Goal: Task Accomplishment & Management: Manage account settings

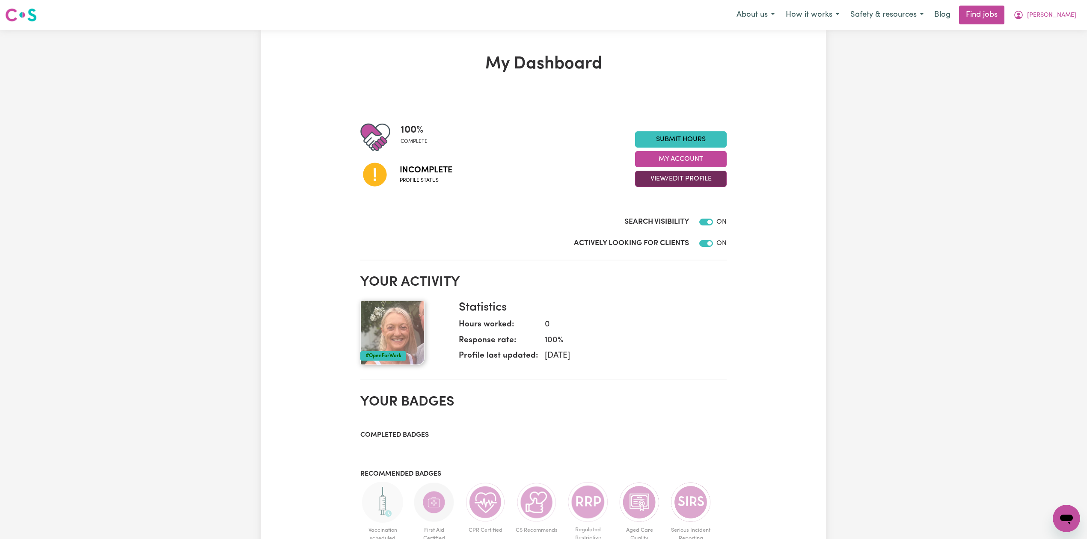
click at [672, 176] on button "View/Edit Profile" at bounding box center [681, 179] width 92 height 16
click at [659, 213] on link "Edit Profile" at bounding box center [675, 217] width 80 height 17
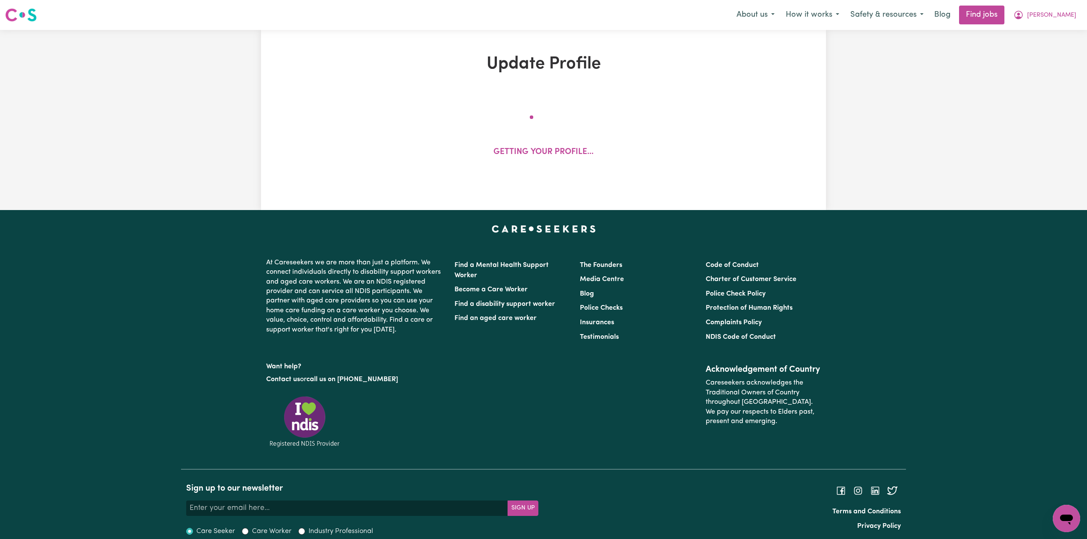
select select "[DEMOGRAPHIC_DATA]"
select select "[DEMOGRAPHIC_DATA] Citizen"
select select "Studying a healthcare related degree or qualification"
select select "50"
select select "70"
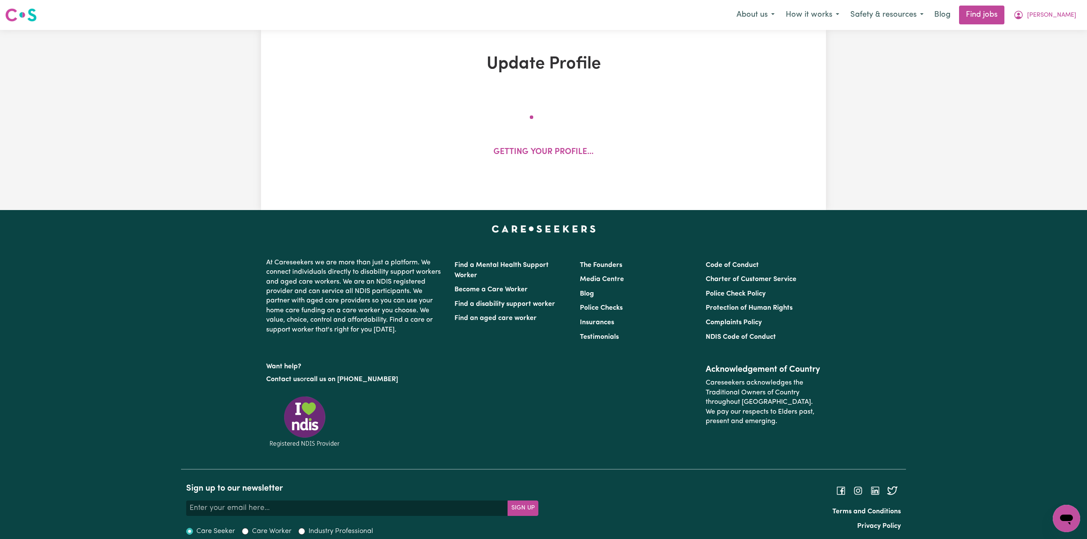
select select "90"
select select "115"
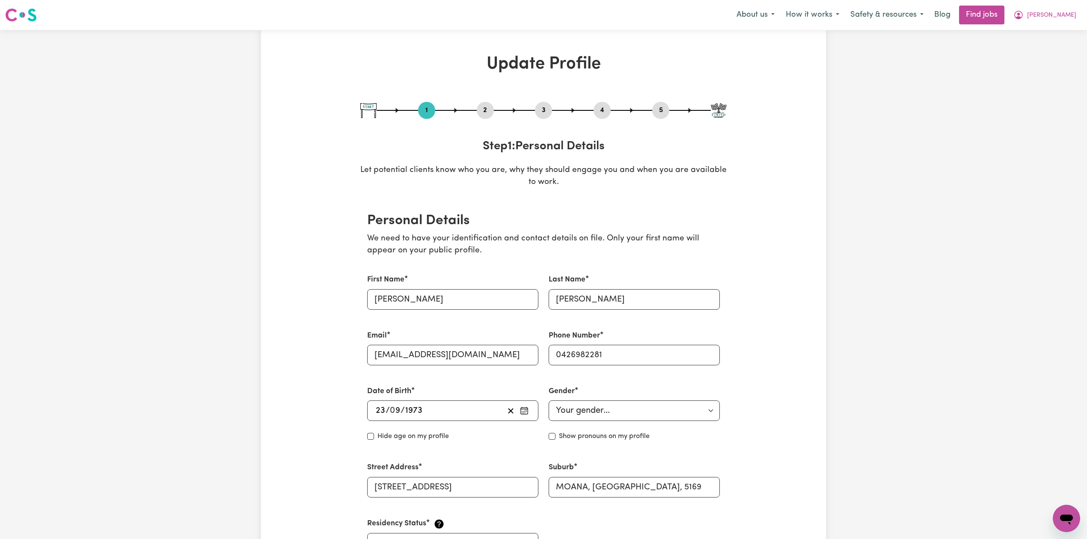
click at [483, 108] on button "2" at bounding box center [485, 110] width 17 height 11
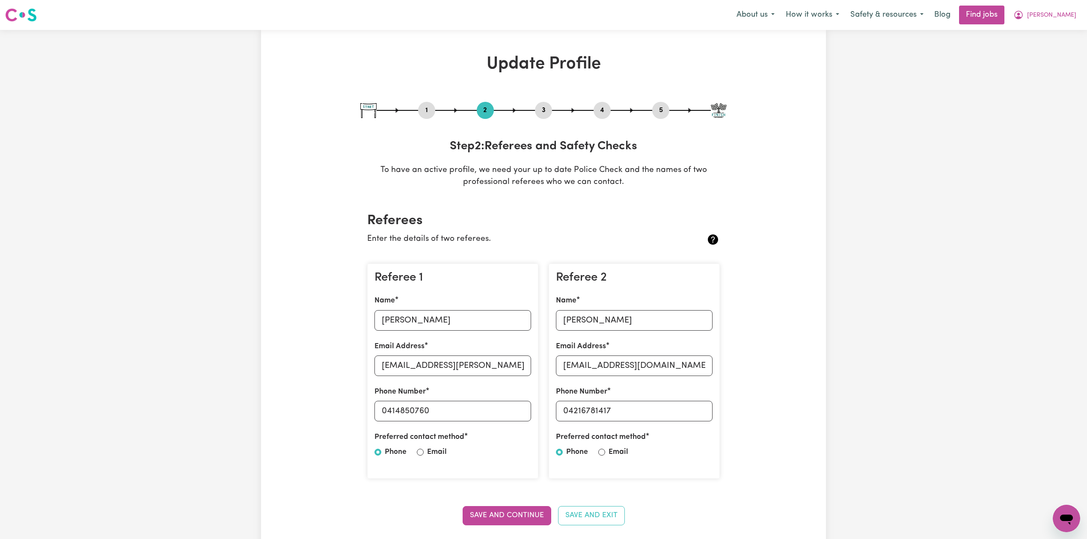
click at [661, 111] on button "5" at bounding box center [660, 110] width 17 height 11
select select "I am providing services through another platform"
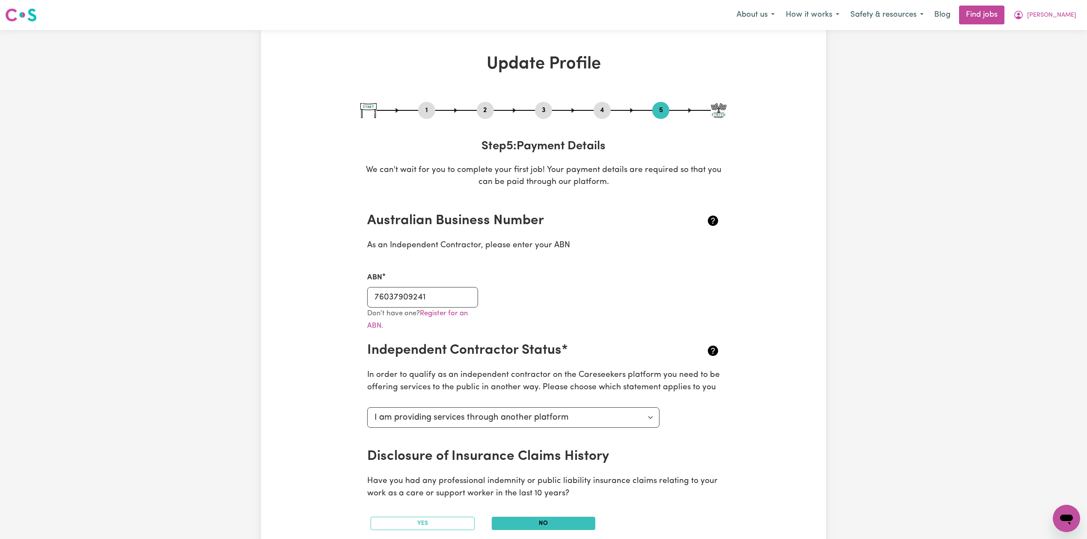
click at [359, 300] on div "Update Profile 1 2 3 4 5 Step 5 : Payment Details We can't wait for you to comp…" at bounding box center [543, 473] width 376 height 839
click at [375, 298] on input "76037909241" at bounding box center [422, 297] width 111 height 21
click at [1063, 21] on button "[PERSON_NAME]" at bounding box center [1044, 15] width 74 height 18
click at [1054, 41] on link "My Dashboard" at bounding box center [1047, 49] width 68 height 16
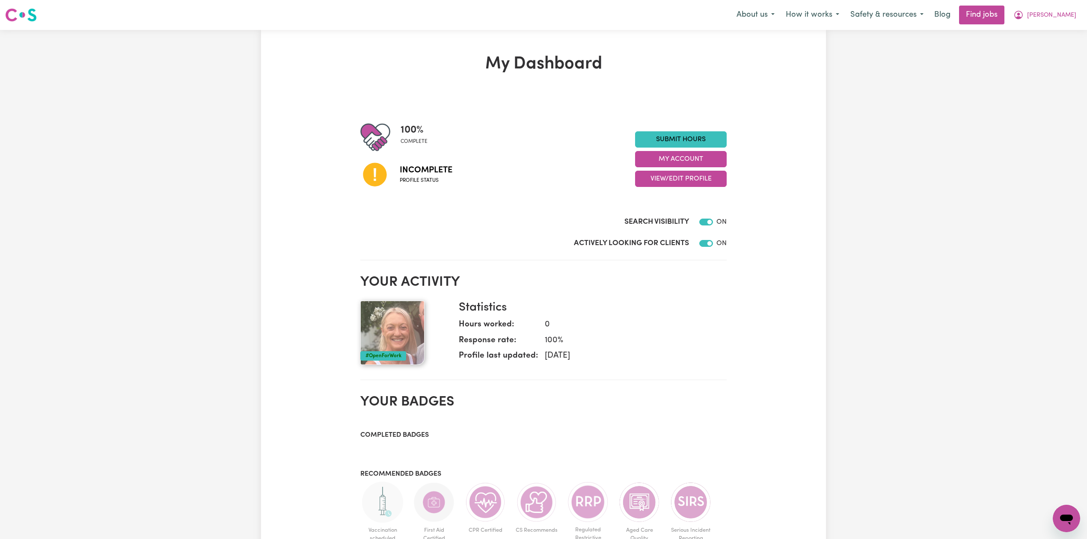
click at [1057, 28] on nav "Menu About us How it works Safety & resources Blog Find jobs [PERSON_NAME]" at bounding box center [543, 15] width 1087 height 30
click at [1058, 21] on button "[PERSON_NAME]" at bounding box center [1044, 15] width 74 height 18
click at [1046, 67] on link "Logout" at bounding box center [1047, 65] width 68 height 16
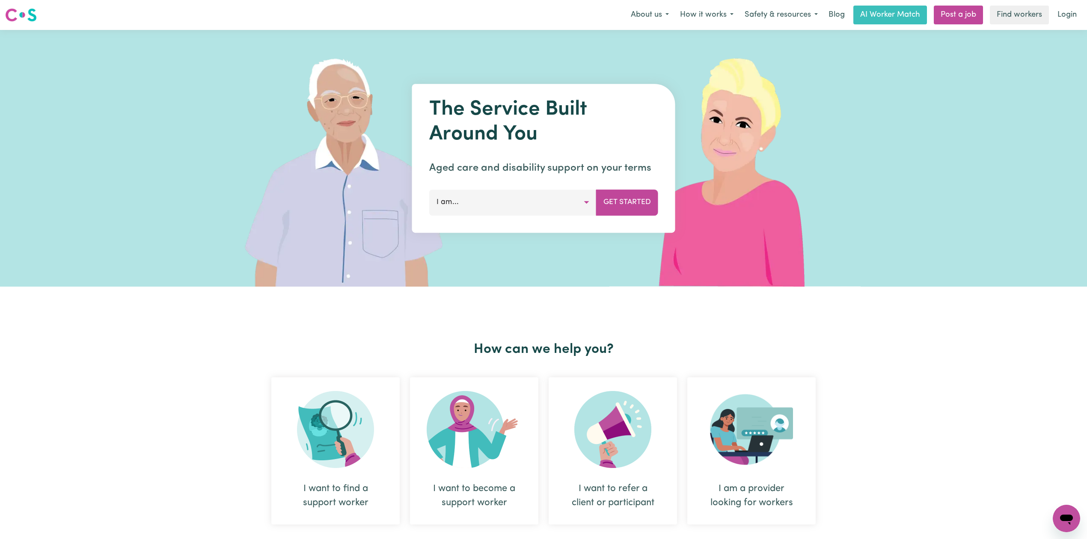
drag, startPoint x: 1046, startPoint y: 67, endPoint x: 850, endPoint y: 52, distance: 196.0
click at [800, 65] on img at bounding box center [736, 158] width 255 height 257
click at [1084, 21] on div "Menu About us How it works Safety & resources Blog AI Worker Match Post a job F…" at bounding box center [543, 15] width 1087 height 20
click at [1065, 17] on link "Login" at bounding box center [1067, 15] width 30 height 19
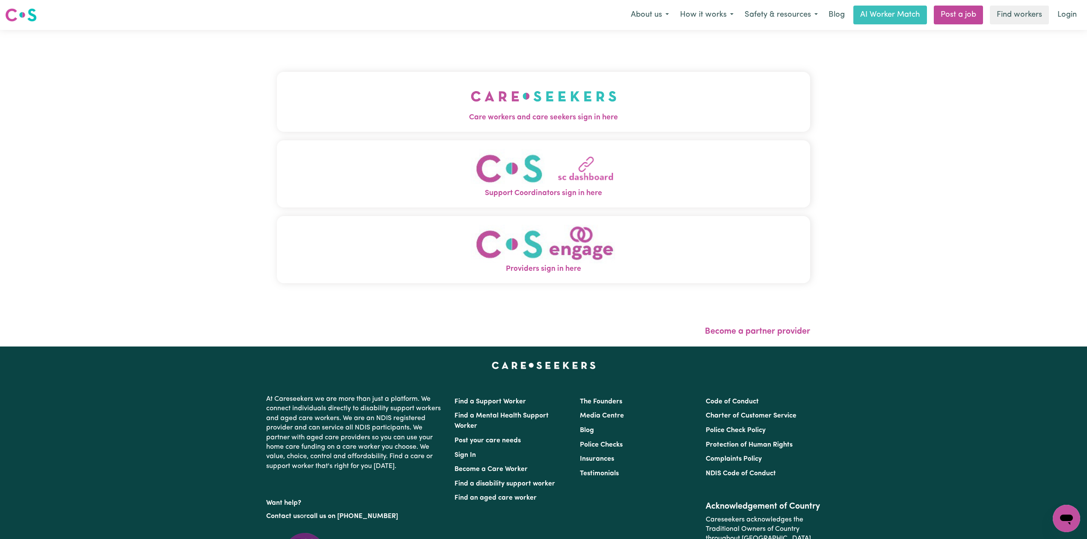
click at [445, 101] on button "Care workers and care seekers sign in here" at bounding box center [543, 102] width 533 height 60
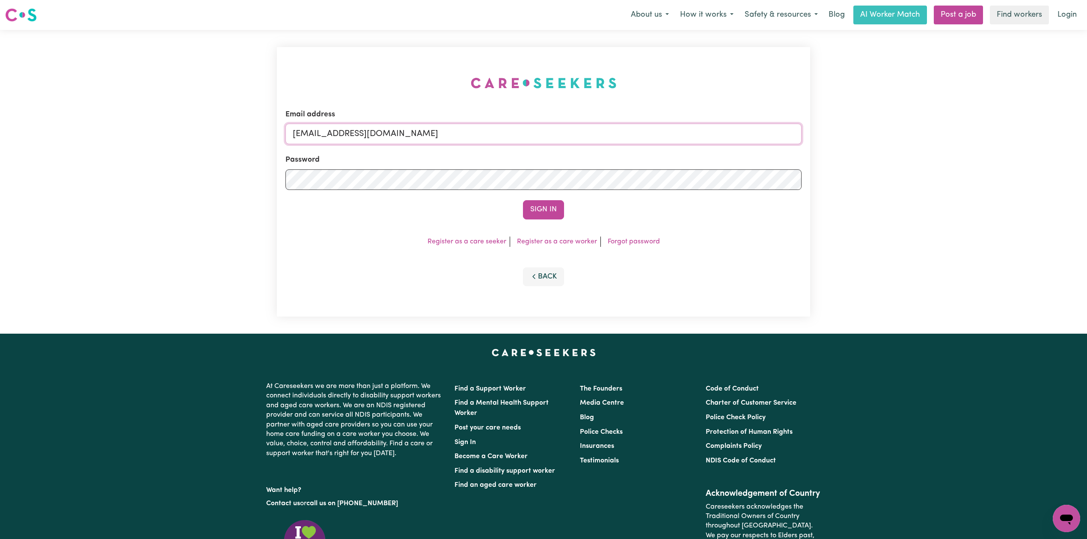
drag, startPoint x: 415, startPoint y: 127, endPoint x: 383, endPoint y: 146, distance: 37.0
click at [414, 127] on input "[EMAIL_ADDRESS][DOMAIN_NAME]" at bounding box center [543, 134] width 516 height 21
drag, startPoint x: 336, startPoint y: 129, endPoint x: 572, endPoint y: 146, distance: 236.8
click at [572, 146] on form "Email address Superuser~[EMAIL_ADDRESS][DOMAIN_NAME] Password Sign In" at bounding box center [543, 164] width 516 height 110
type input "Superuser~[EMAIL_ADDRESS][DOMAIN_NAME]"
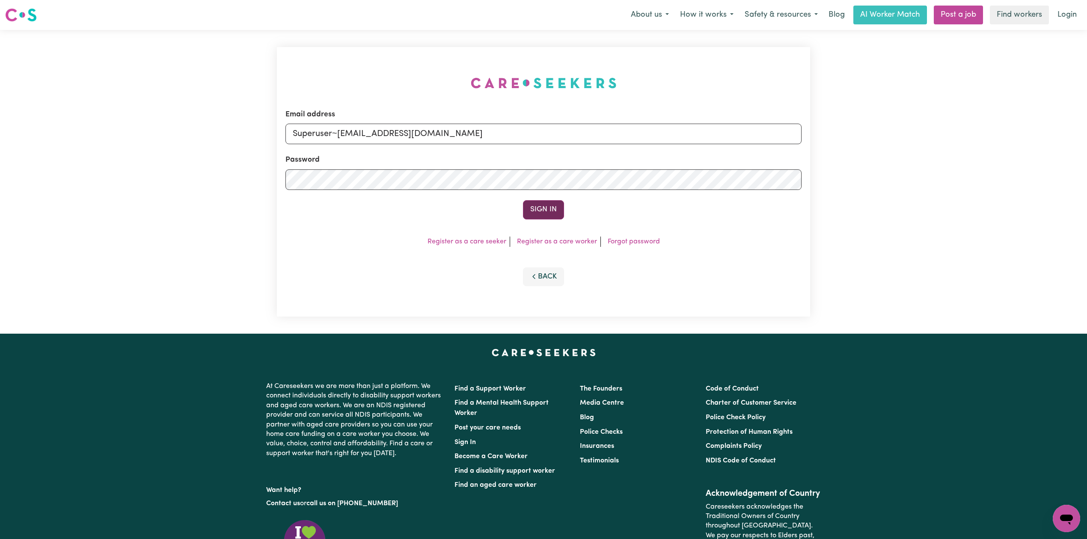
click at [535, 211] on button "Sign In" at bounding box center [543, 209] width 41 height 19
